Goal: Information Seeking & Learning: Learn about a topic

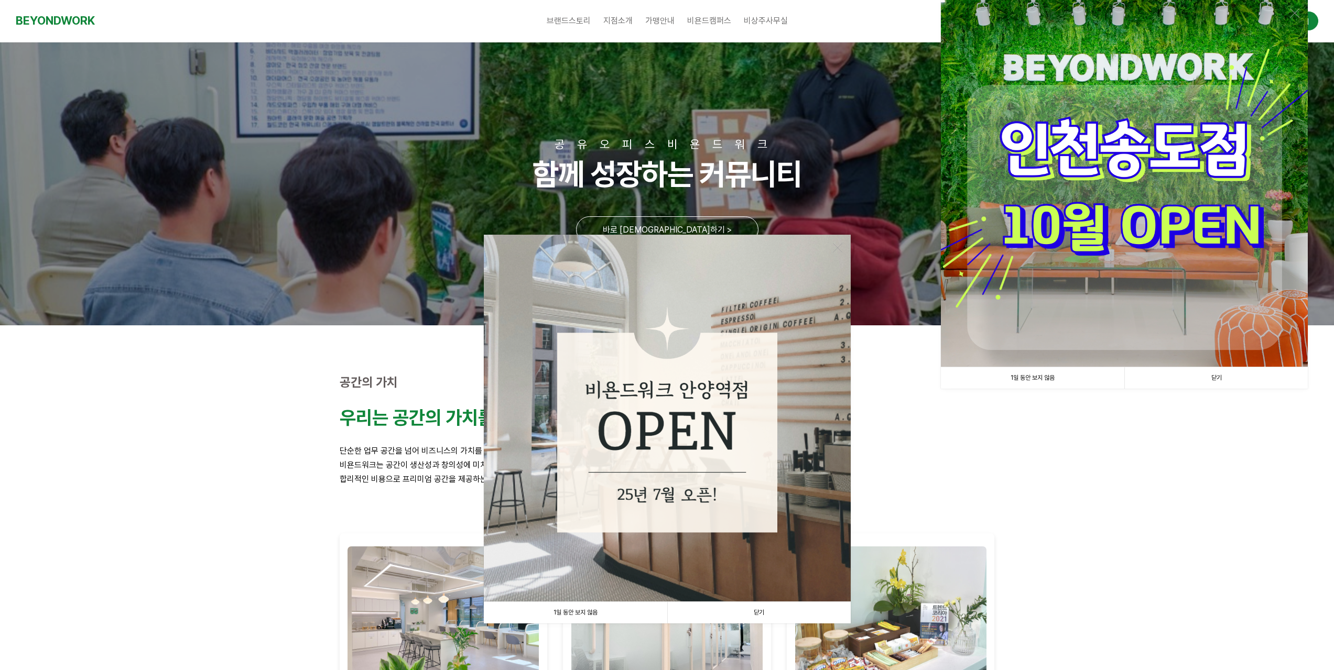
click at [762, 612] on link "닫기" at bounding box center [758, 612] width 183 height 21
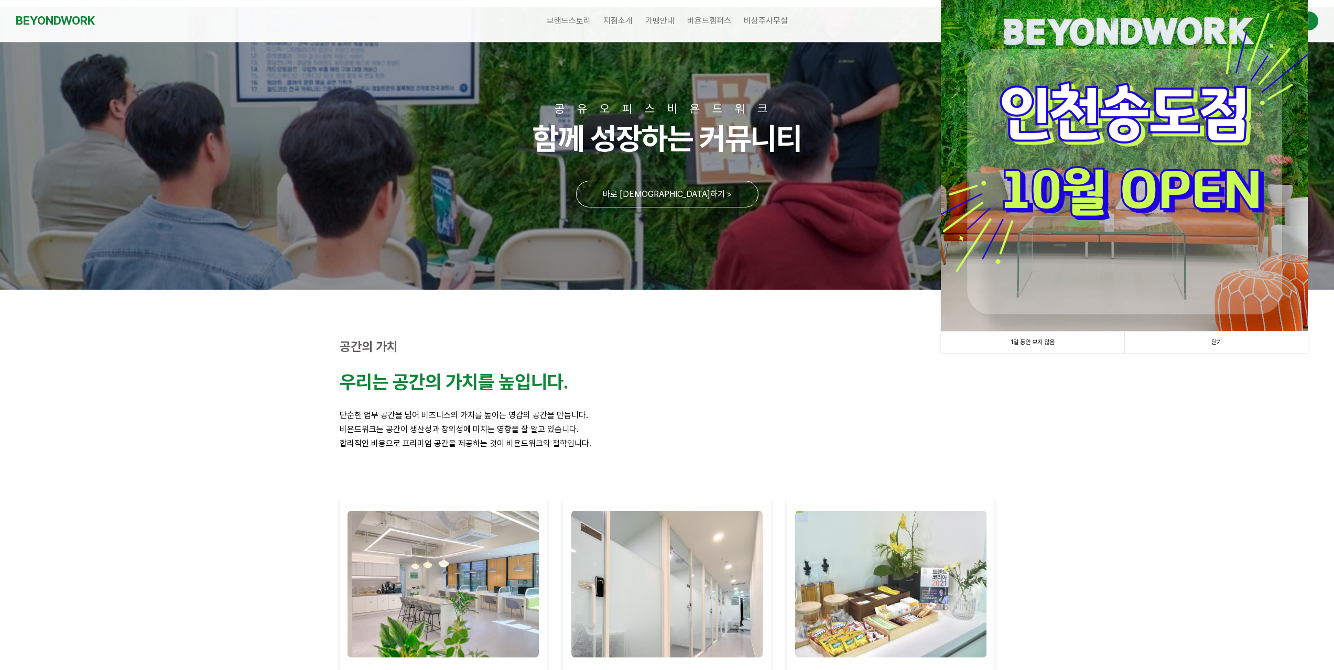
scroll to position [52, 0]
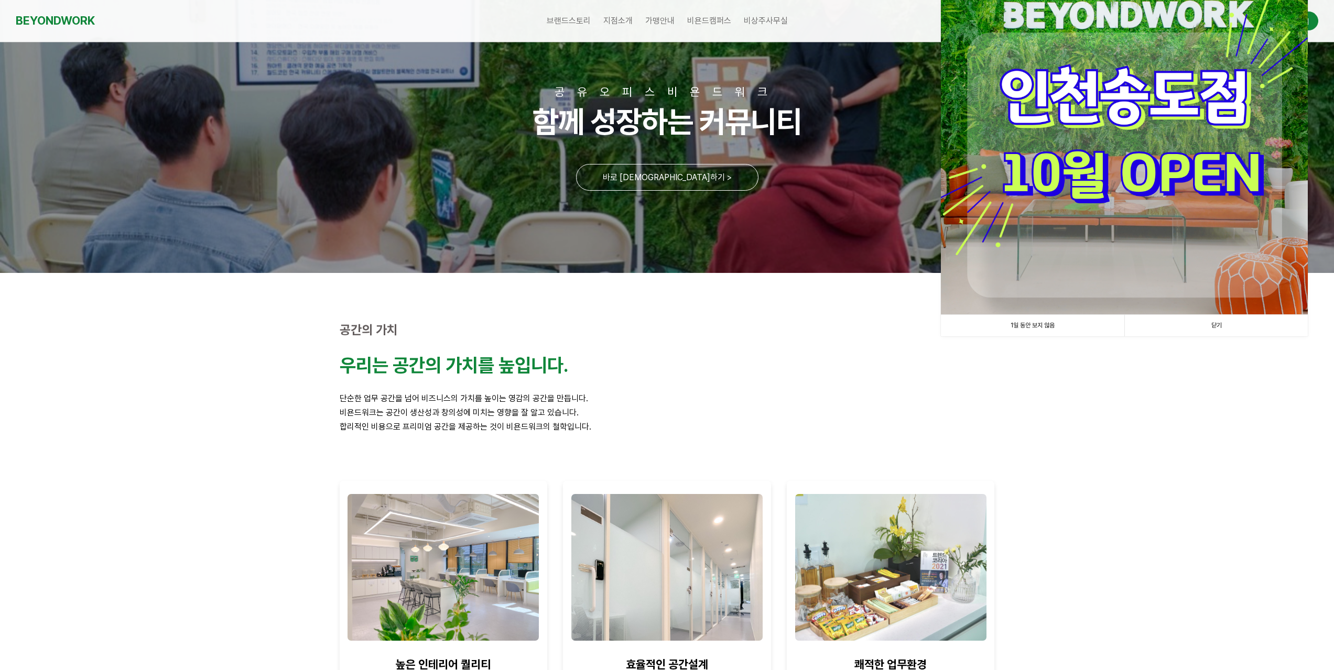
click at [1220, 323] on link "닫기" at bounding box center [1215, 325] width 183 height 21
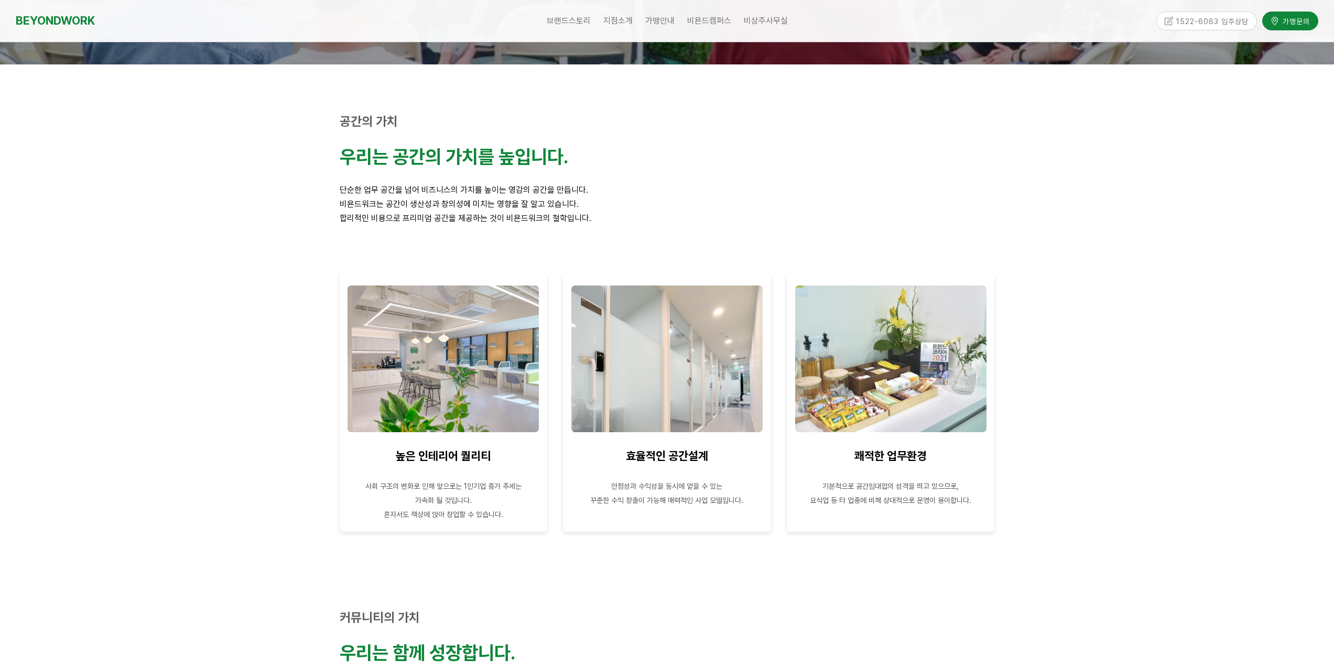
scroll to position [0, 0]
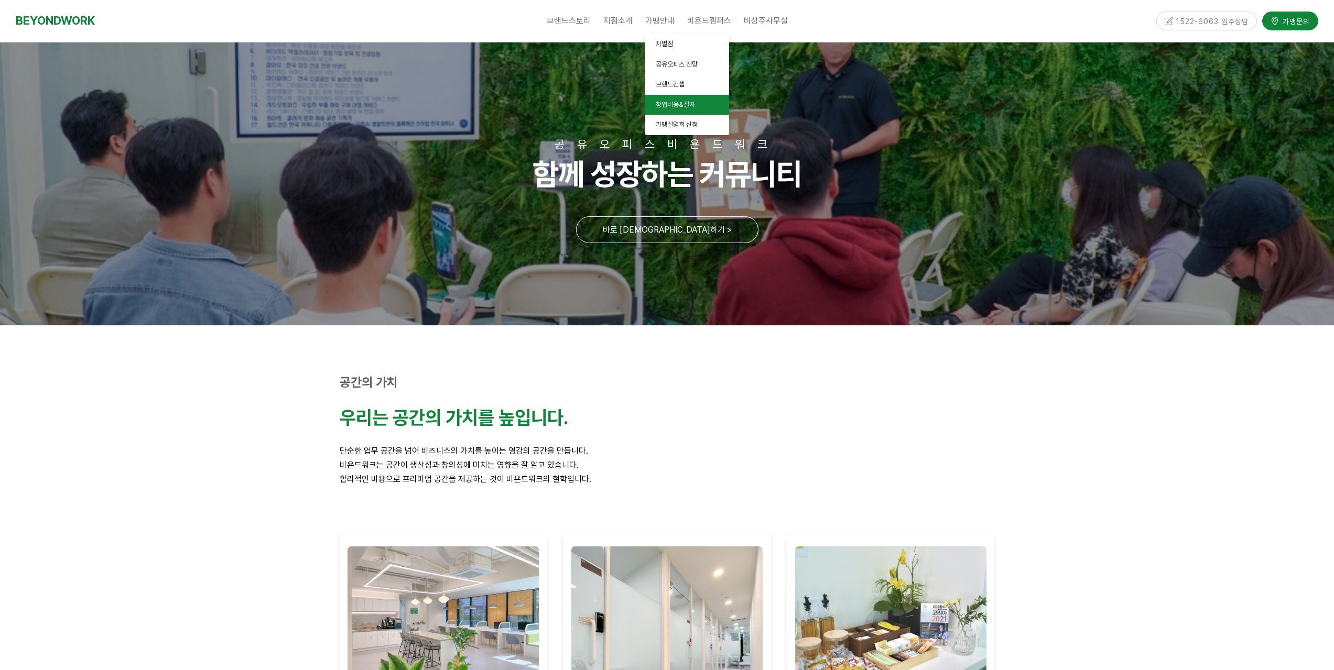
click at [681, 105] on span "창업비용&절차" at bounding box center [675, 105] width 39 height 8
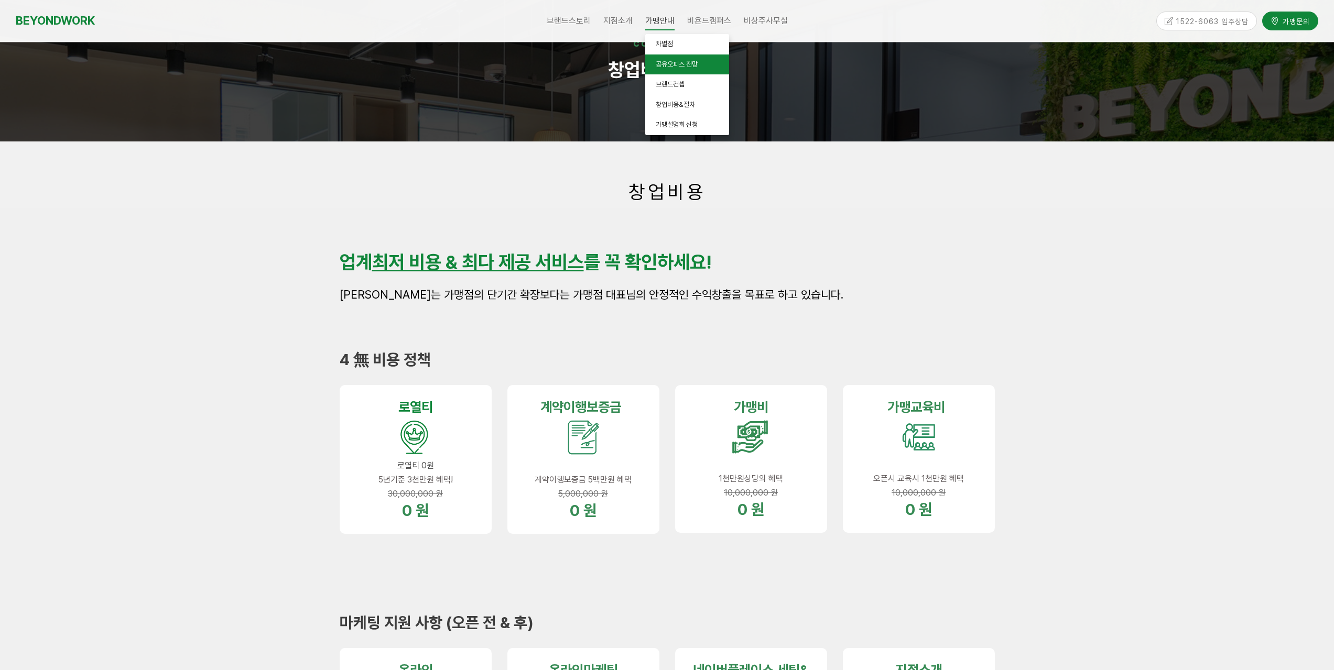
scroll to position [52, 0]
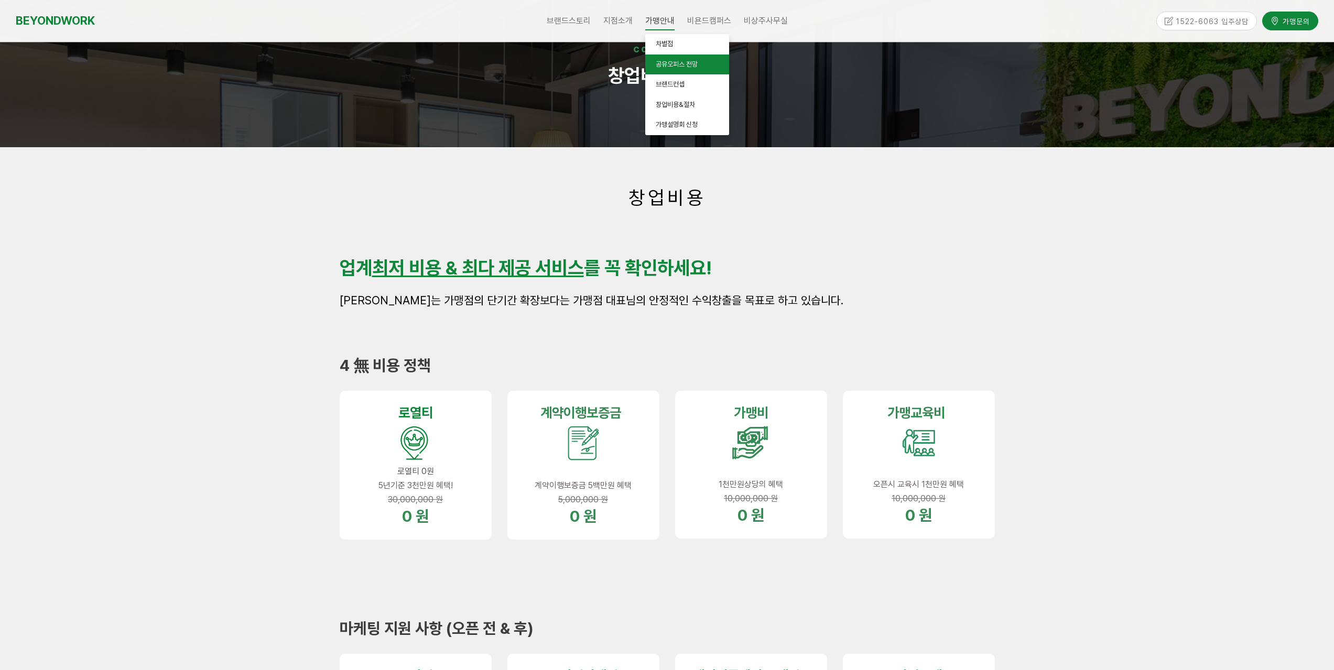
click at [664, 69] on link "공유오피스 전망" at bounding box center [687, 65] width 84 height 20
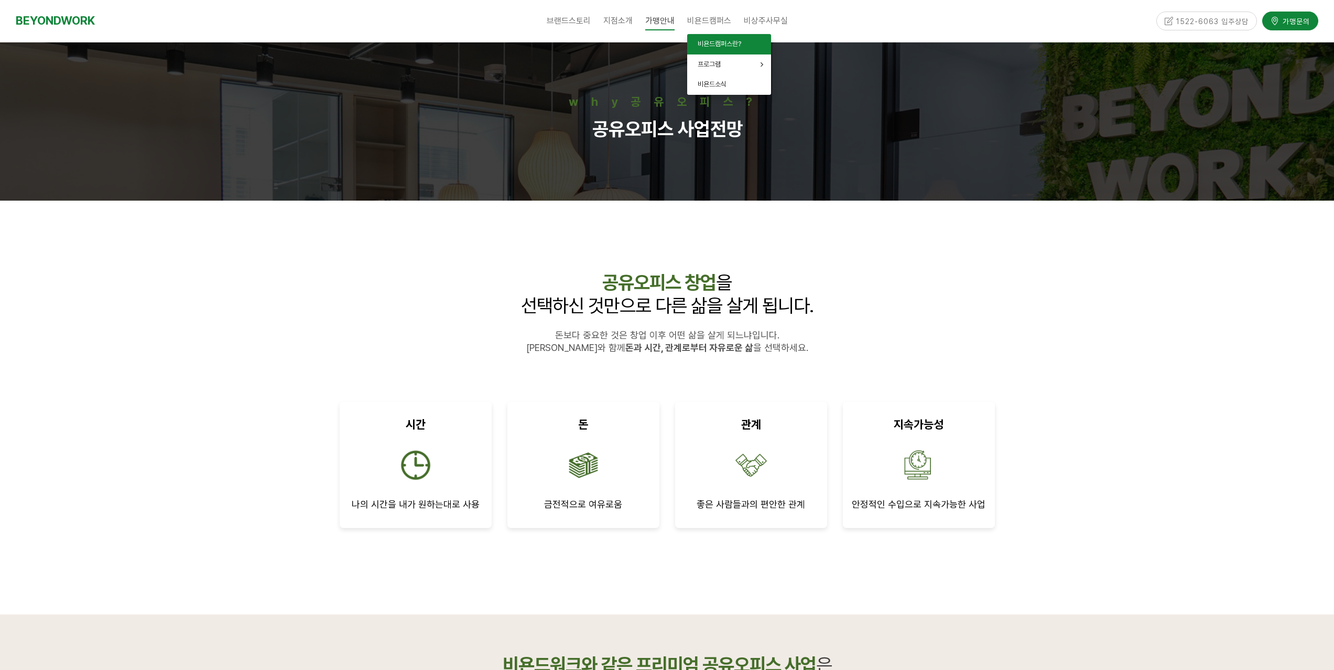
click at [715, 43] on span "비욘드캠퍼스란?" at bounding box center [720, 44] width 44 height 8
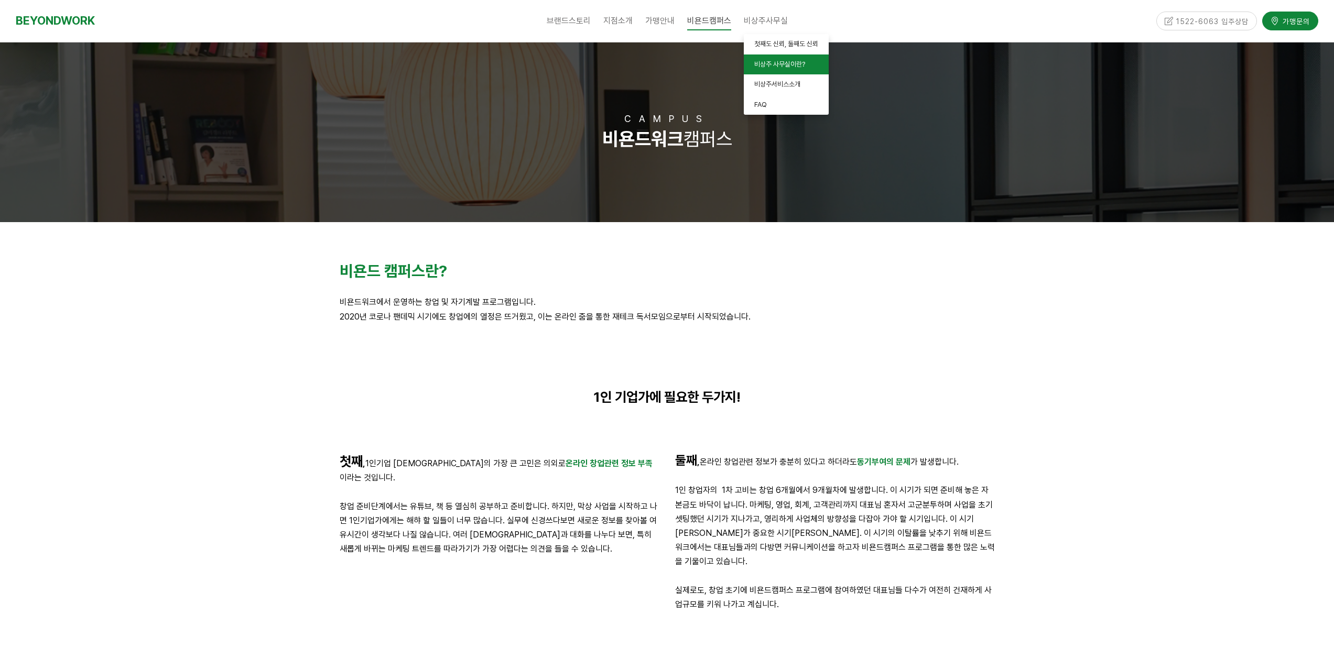
click at [766, 64] on span "비상주 사무실이란?" at bounding box center [779, 64] width 51 height 8
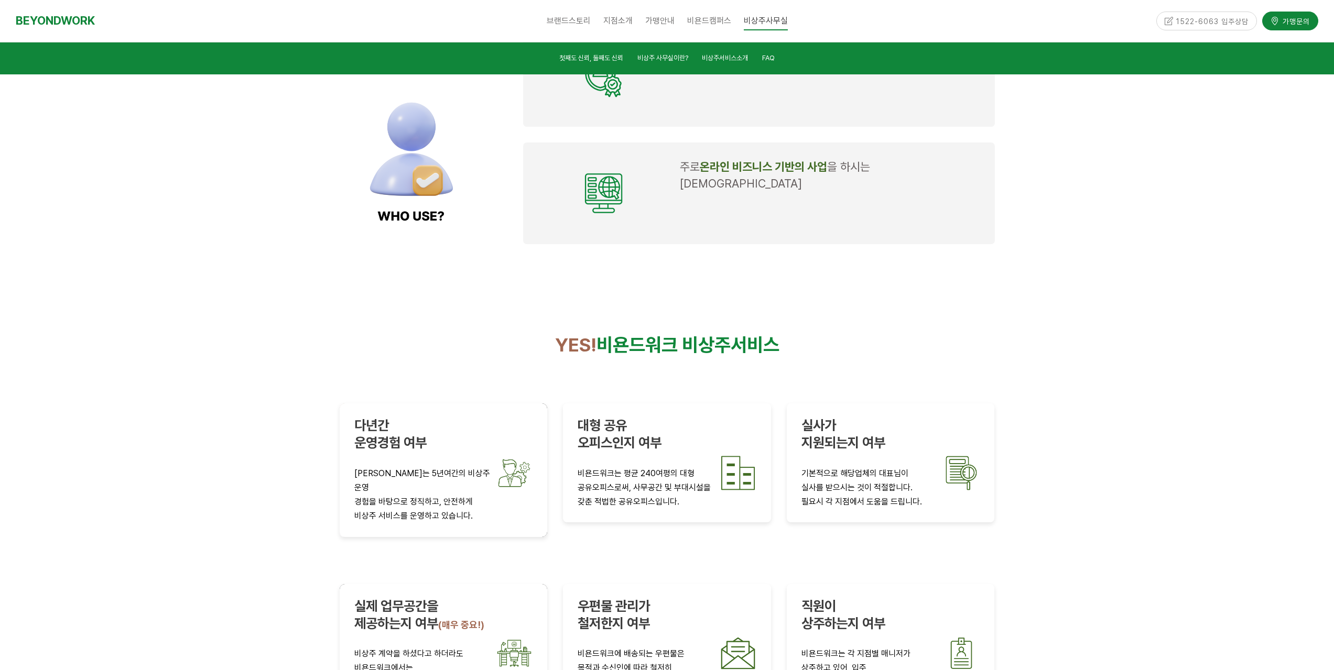
scroll to position [1598, 0]
